Goal: Transaction & Acquisition: Book appointment/travel/reservation

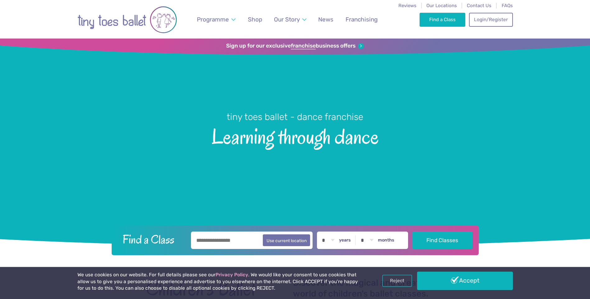
click at [207, 245] on input "text" at bounding box center [252, 240] width 122 height 17
type input "*******"
click at [412, 232] on button "Find Classes" at bounding box center [442, 240] width 60 height 17
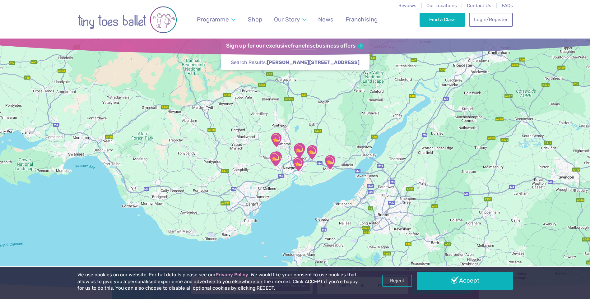
click at [455, 290] on div "We use cookies on our website. For full details please see our Privacy Policy .…" at bounding box center [295, 283] width 436 height 23
click at [456, 278] on link "Accept" at bounding box center [465, 281] width 96 height 18
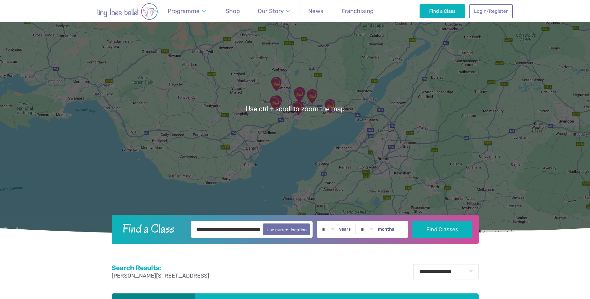
scroll to position [122, 0]
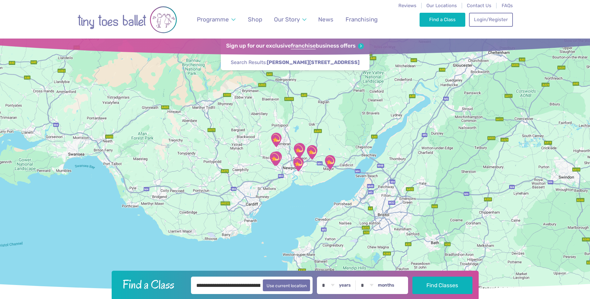
click at [351, 290] on div "* * * * * * * * * * ** ** ** years * * * * * * * * * * ** ** months" at bounding box center [362, 285] width 91 height 17
click at [336, 285] on select "* * * * * * * * * * ** ** **" at bounding box center [328, 285] width 19 height 17
select select "*"
click at [323, 277] on select "* * * * * * * * * * ** ** **" at bounding box center [328, 285] width 19 height 17
click at [377, 288] on select "* * * * * * * * * * ** **" at bounding box center [366, 285] width 19 height 17
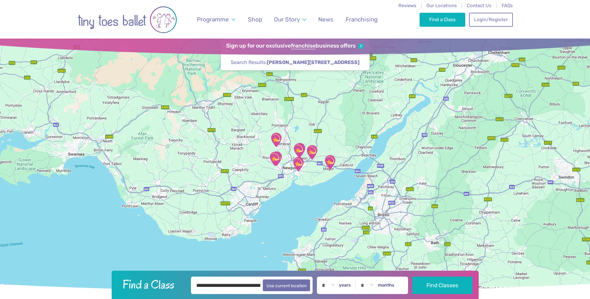
select select "*"
click at [362, 277] on select "* * * * * * * * * * ** **" at bounding box center [366, 285] width 19 height 17
click at [442, 287] on button "Find Classes" at bounding box center [442, 285] width 60 height 17
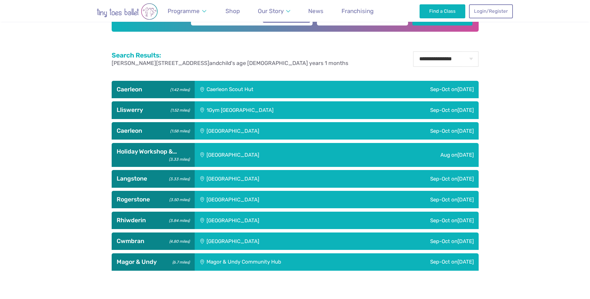
scroll to position [280, 0]
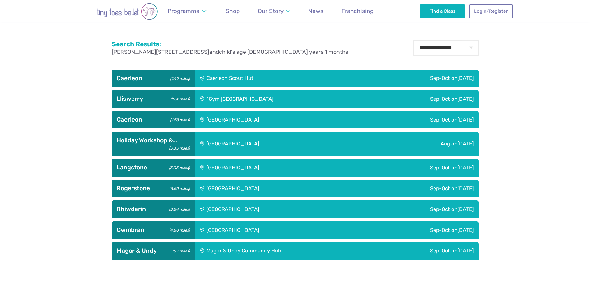
click at [229, 232] on div "[GEOGRAPHIC_DATA]" at bounding box center [275, 229] width 161 height 17
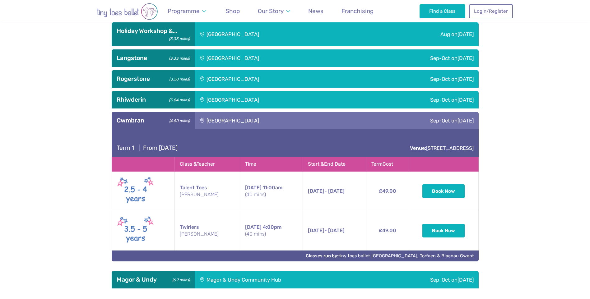
scroll to position [404, 0]
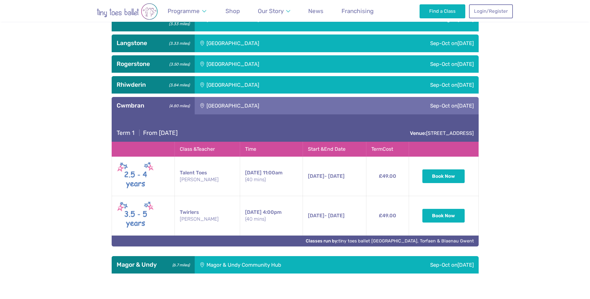
drag, startPoint x: 300, startPoint y: 175, endPoint x: 344, endPoint y: 180, distance: 44.2
click at [344, 180] on td "12th Sep - 24th Oct Friday 12th Sep - 24th Oct 11:00am (40 mins)" at bounding box center [334, 177] width 63 height 40
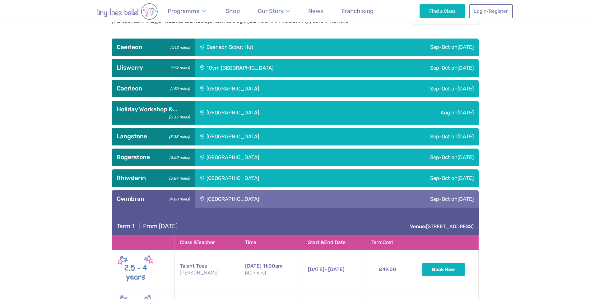
click at [228, 89] on div "[GEOGRAPHIC_DATA]" at bounding box center [275, 88] width 161 height 17
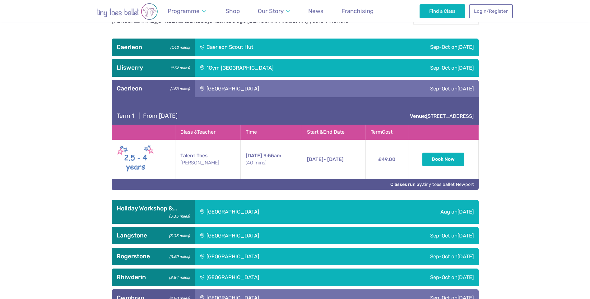
click at [228, 89] on div "Caerleon Town Hall" at bounding box center [275, 88] width 161 height 17
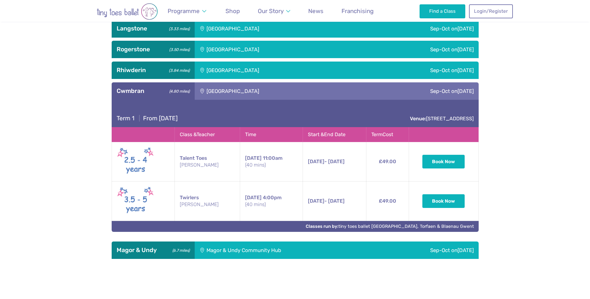
scroll to position [436, 0]
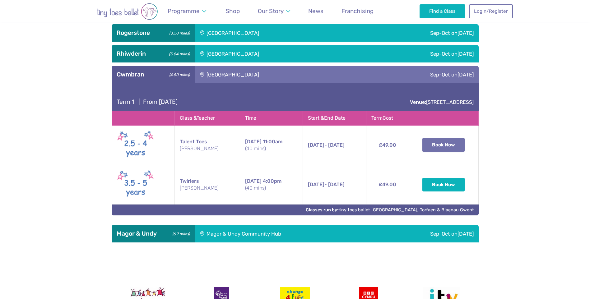
click at [452, 146] on button "Book Now" at bounding box center [443, 145] width 42 height 14
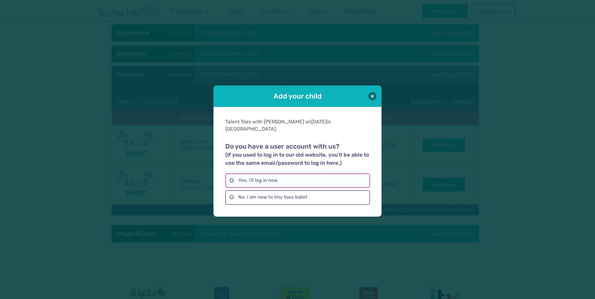
click at [270, 179] on label "Yes, I'll log in now" at bounding box center [297, 181] width 144 height 14
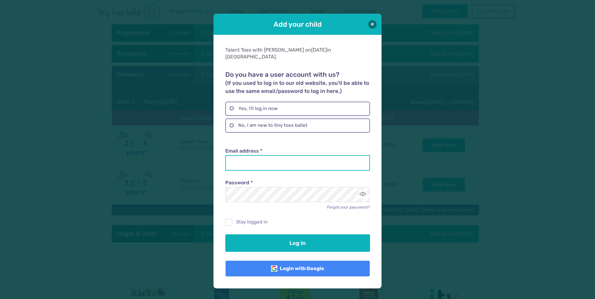
click at [268, 157] on input "Email address *" at bounding box center [297, 163] width 144 height 16
type input "**********"
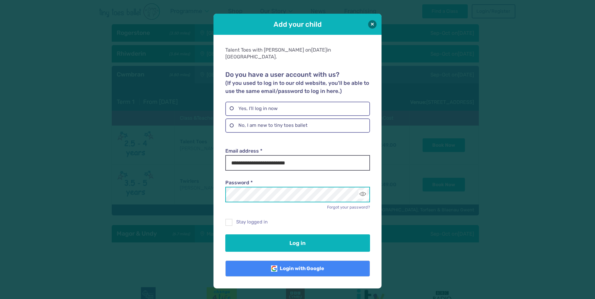
click at [225, 235] on button "Log in" at bounding box center [297, 243] width 144 height 17
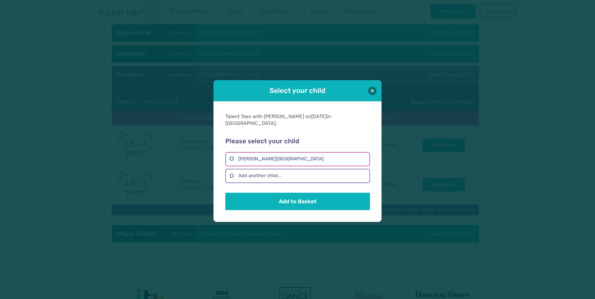
click at [260, 156] on label "Lara Quinney-Newland" at bounding box center [297, 159] width 144 height 14
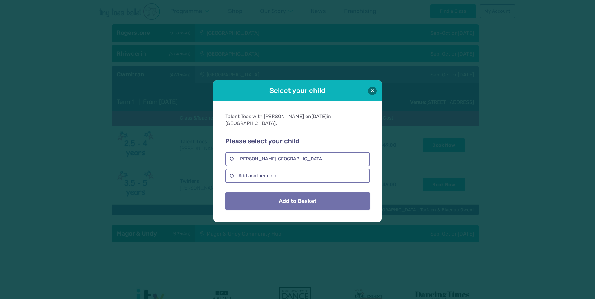
click at [284, 198] on button "Add to Basket" at bounding box center [297, 201] width 144 height 17
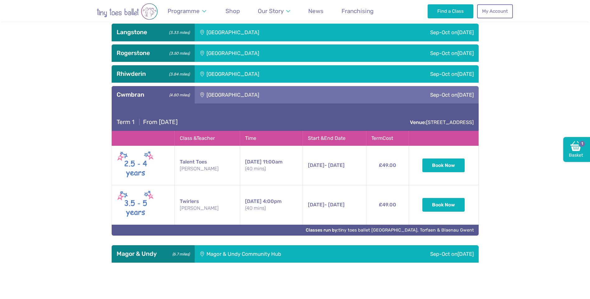
scroll to position [404, 0]
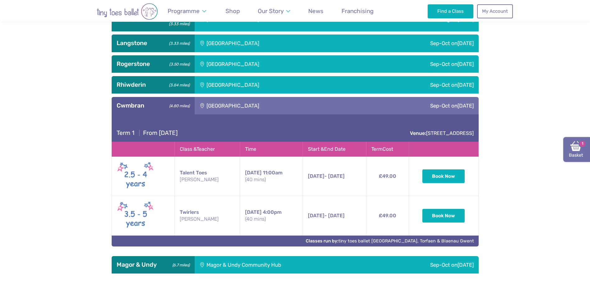
click at [572, 141] on img at bounding box center [576, 146] width 11 height 11
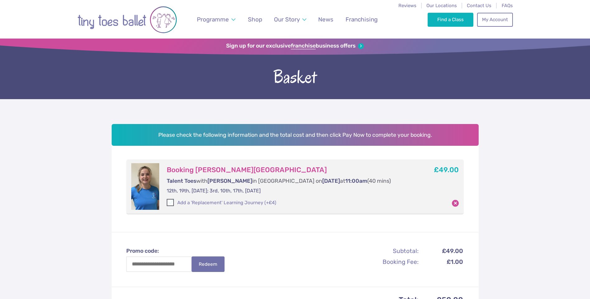
click at [175, 204] on label "Add a 'Replacement' Learning Journey (+£4)" at bounding box center [221, 203] width 109 height 7
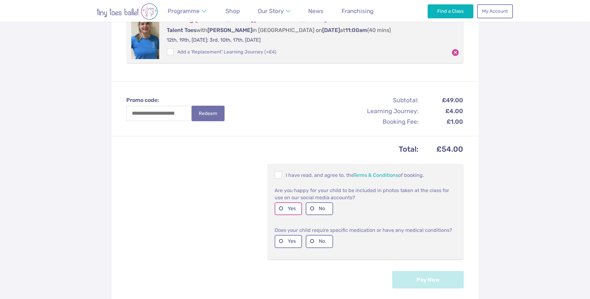
scroll to position [156, 0]
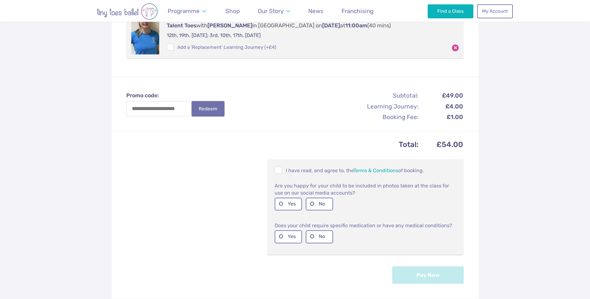
click at [285, 175] on div "I have read, and agree to, the Terms & Conditions of booking." at bounding box center [365, 170] width 187 height 13
click at [279, 172] on span at bounding box center [278, 172] width 7 height 6
click at [287, 206] on label "Yes" at bounding box center [288, 204] width 27 height 13
click at [289, 231] on label "Yes" at bounding box center [288, 237] width 27 height 13
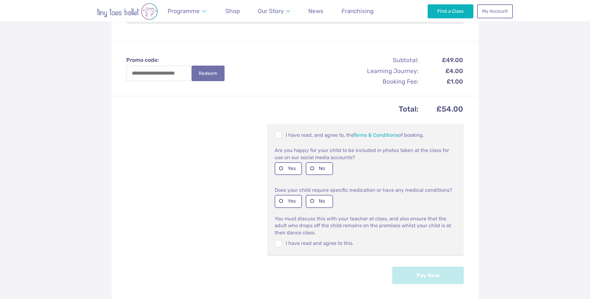
scroll to position [218, 0]
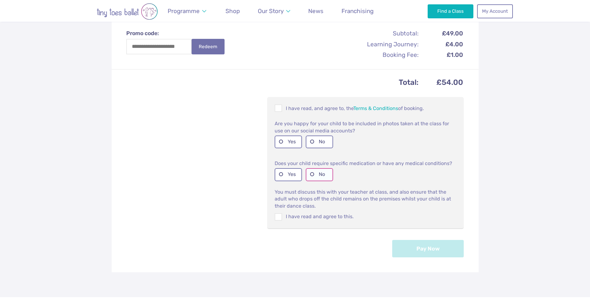
click at [312, 168] on label "No" at bounding box center [319, 174] width 27 height 13
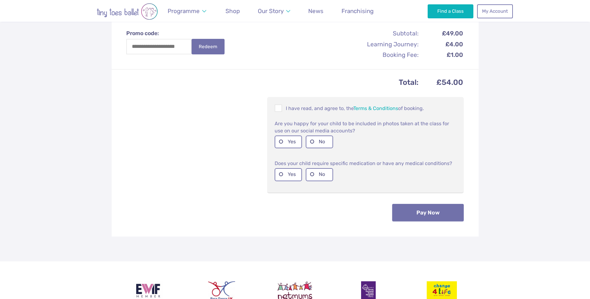
click at [413, 212] on button "Pay Now" at bounding box center [428, 212] width 72 height 17
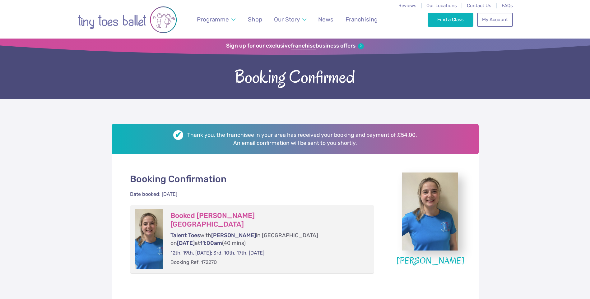
drag, startPoint x: 175, startPoint y: 237, endPoint x: 347, endPoint y: 236, distance: 171.7
click at [347, 250] on p "12th, 19th, [DATE]; 3rd, 10th, 17th, [DATE]" at bounding box center [266, 253] width 192 height 7
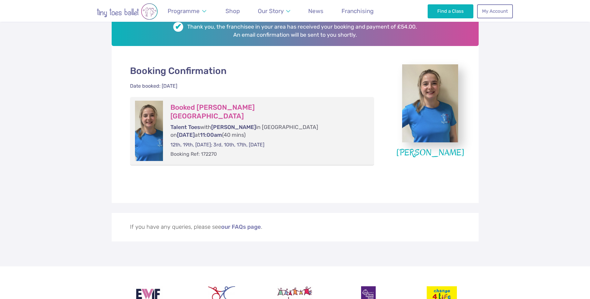
scroll to position [124, 0]
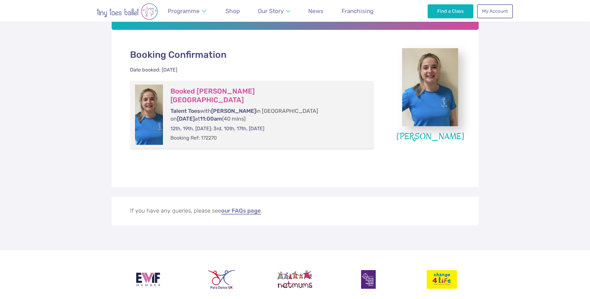
click at [244, 208] on link "our FAQs page" at bounding box center [241, 211] width 40 height 6
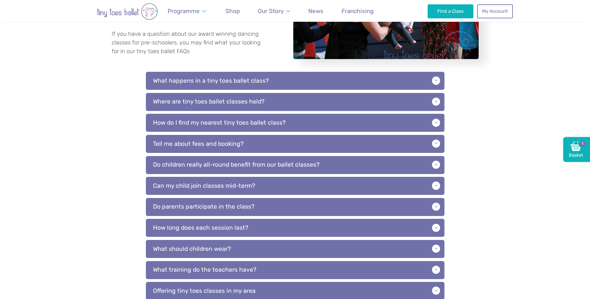
scroll to position [124, 0]
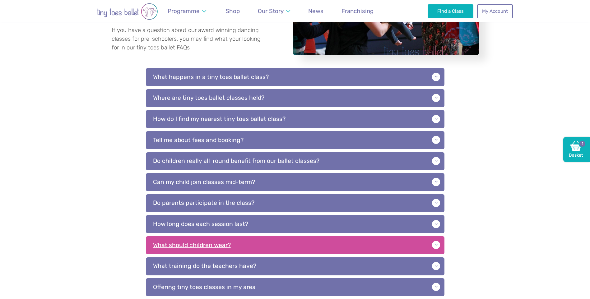
click at [186, 245] on p "What should children wear?" at bounding box center [295, 245] width 299 height 18
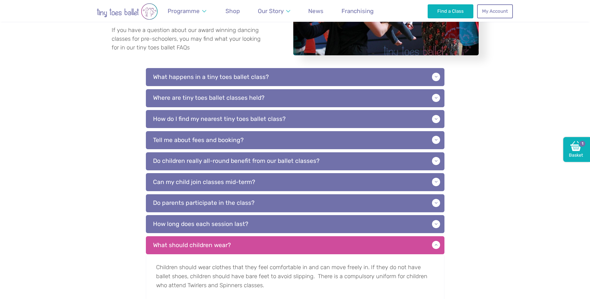
scroll to position [156, 0]
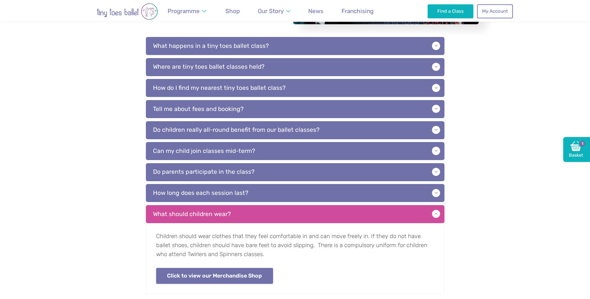
click at [209, 282] on link "Click to view our Merchandise Shop" at bounding box center [214, 276] width 117 height 16
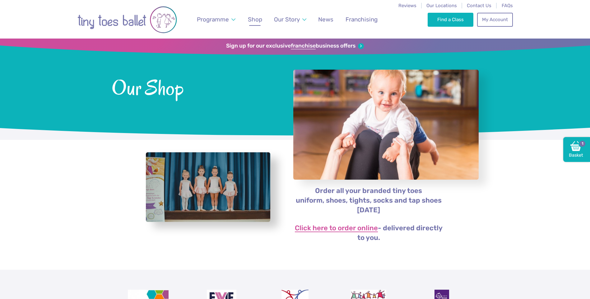
click at [335, 228] on link "Click here to order online" at bounding box center [336, 228] width 83 height 7
